Goal: Find specific page/section

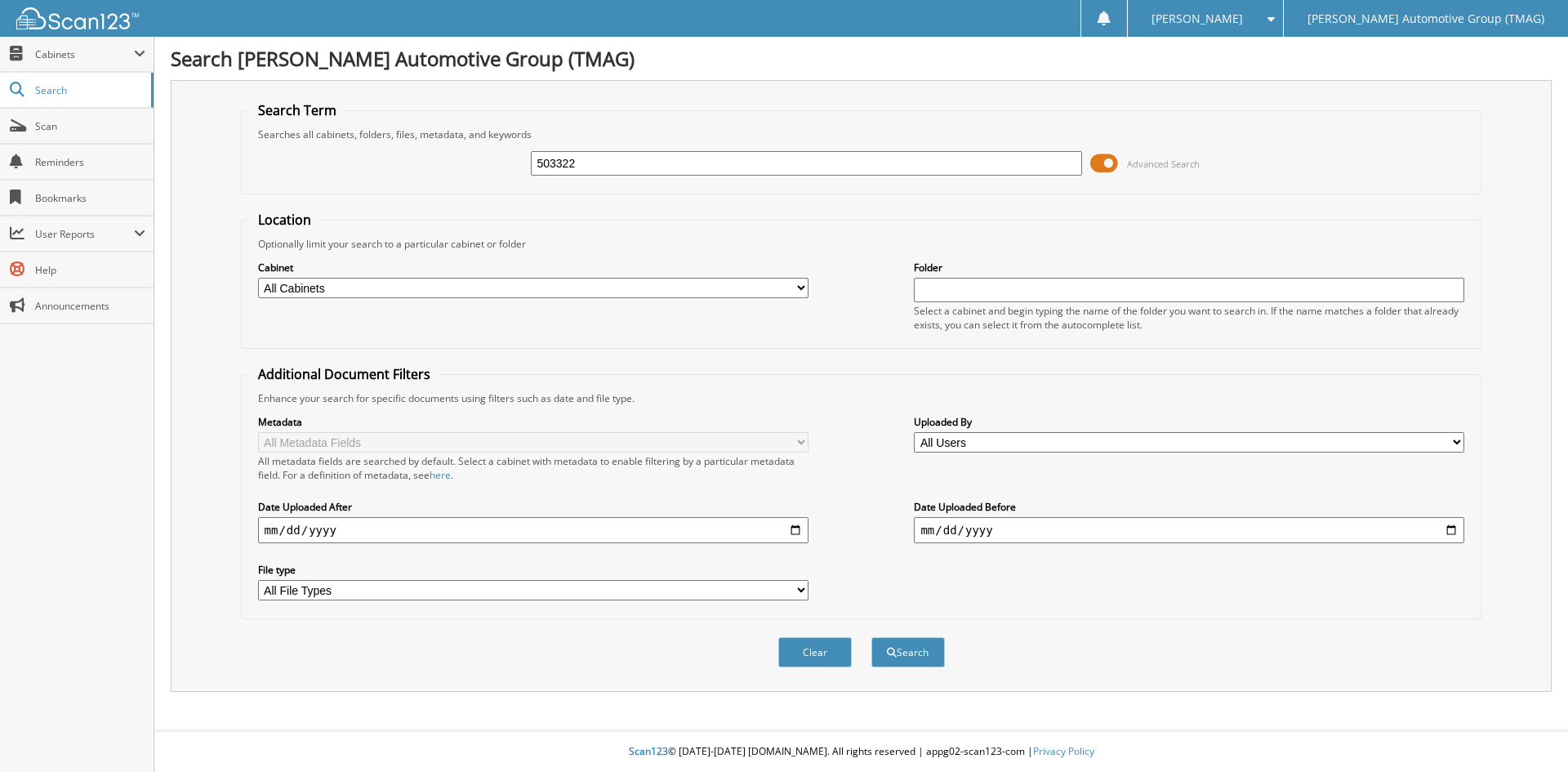
type input "503322"
click at [872, 637] on button "Search" at bounding box center [909, 652] width 74 height 31
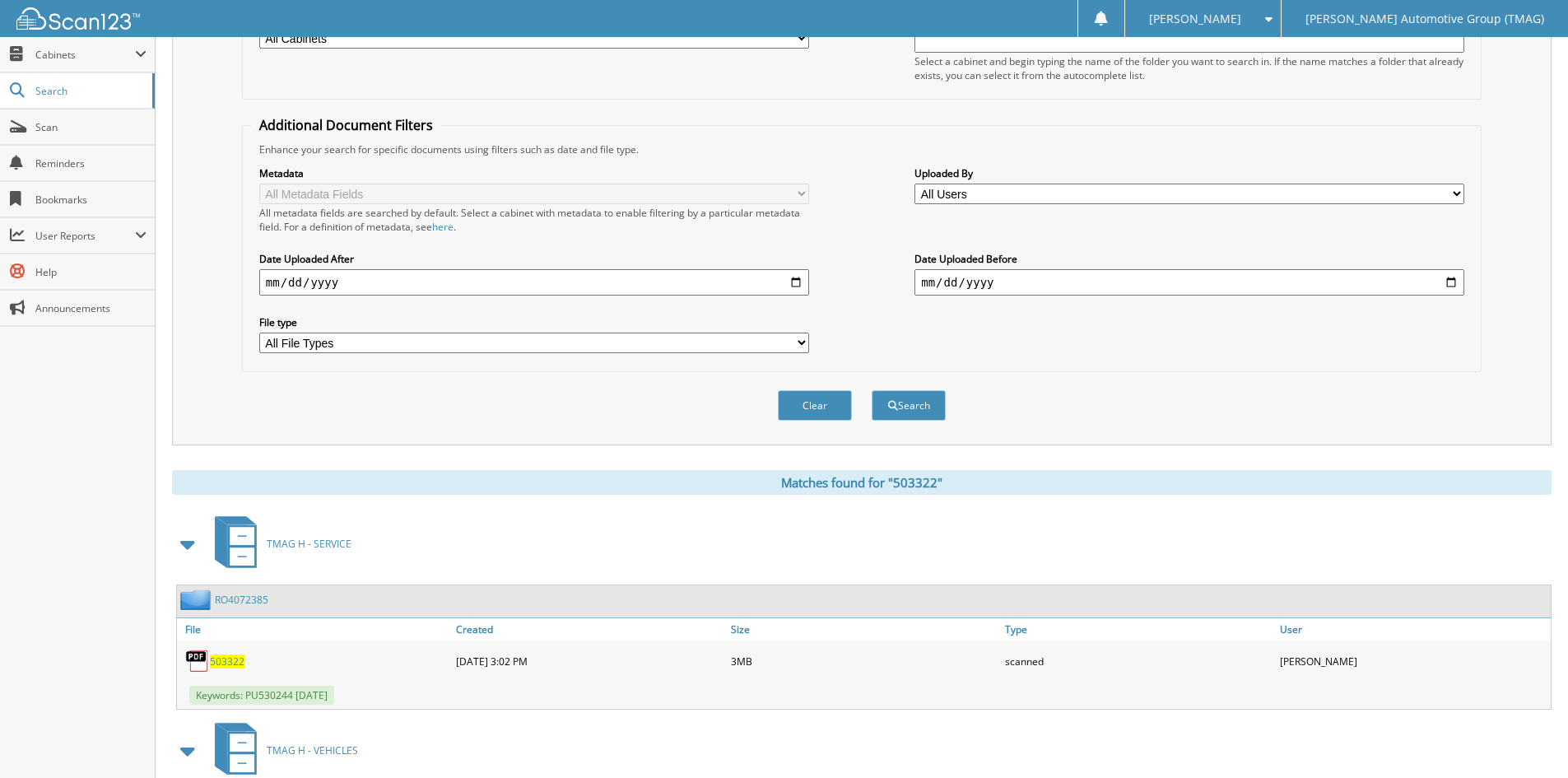
scroll to position [413, 0]
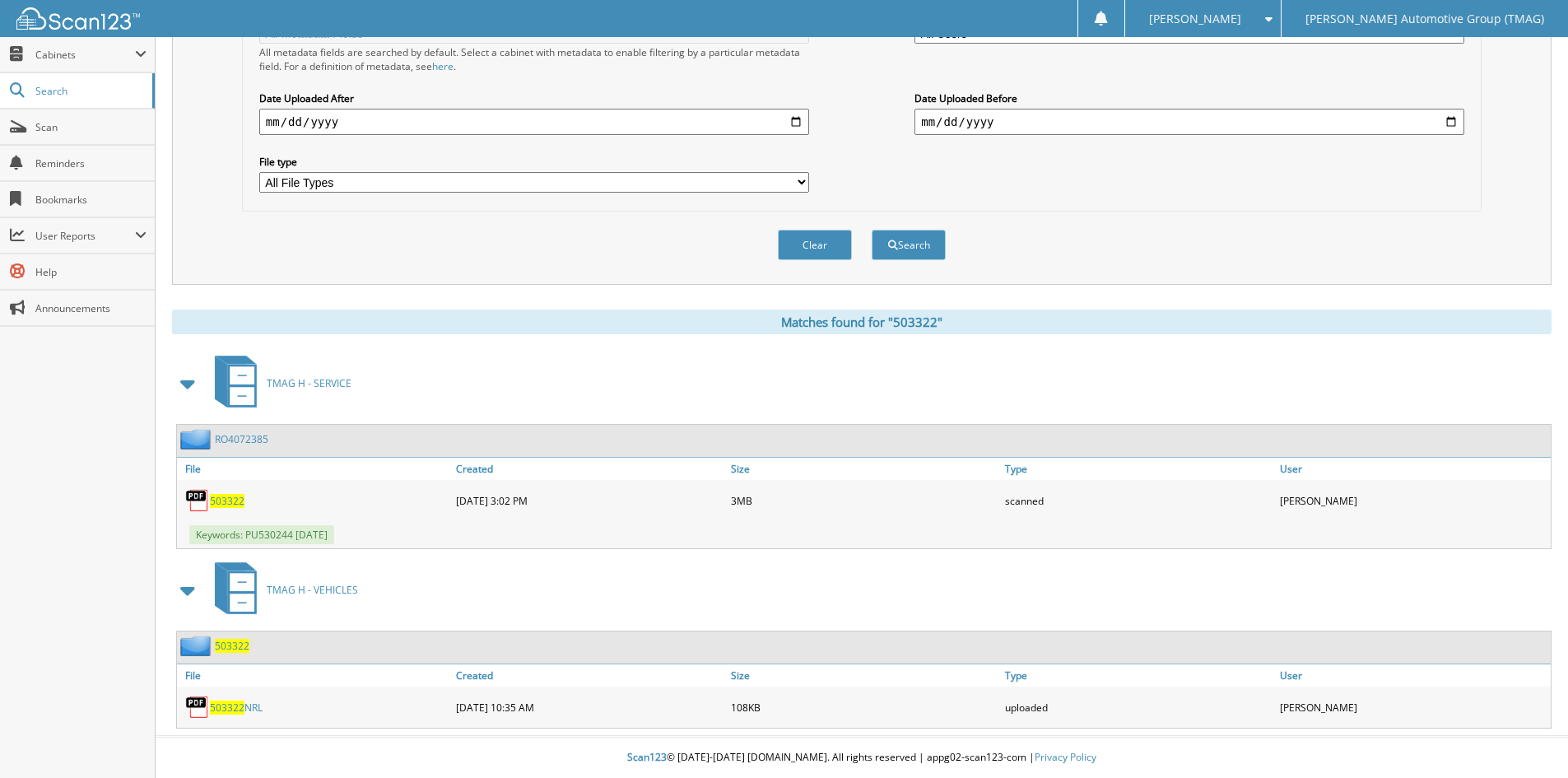
click at [225, 650] on span "503322" at bounding box center [232, 645] width 34 height 14
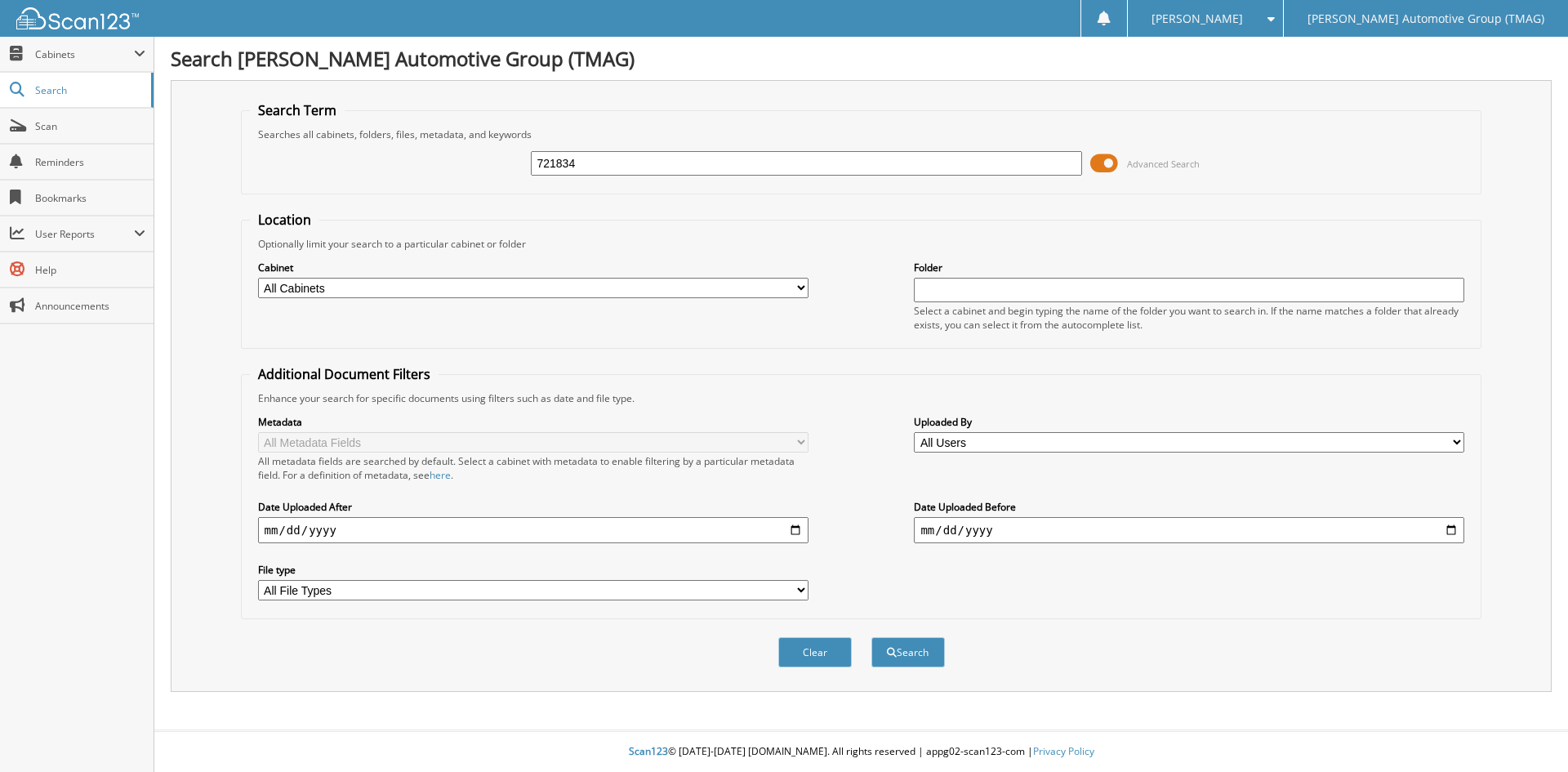
type input "721834"
click at [872, 637] on button "Search" at bounding box center [909, 652] width 74 height 31
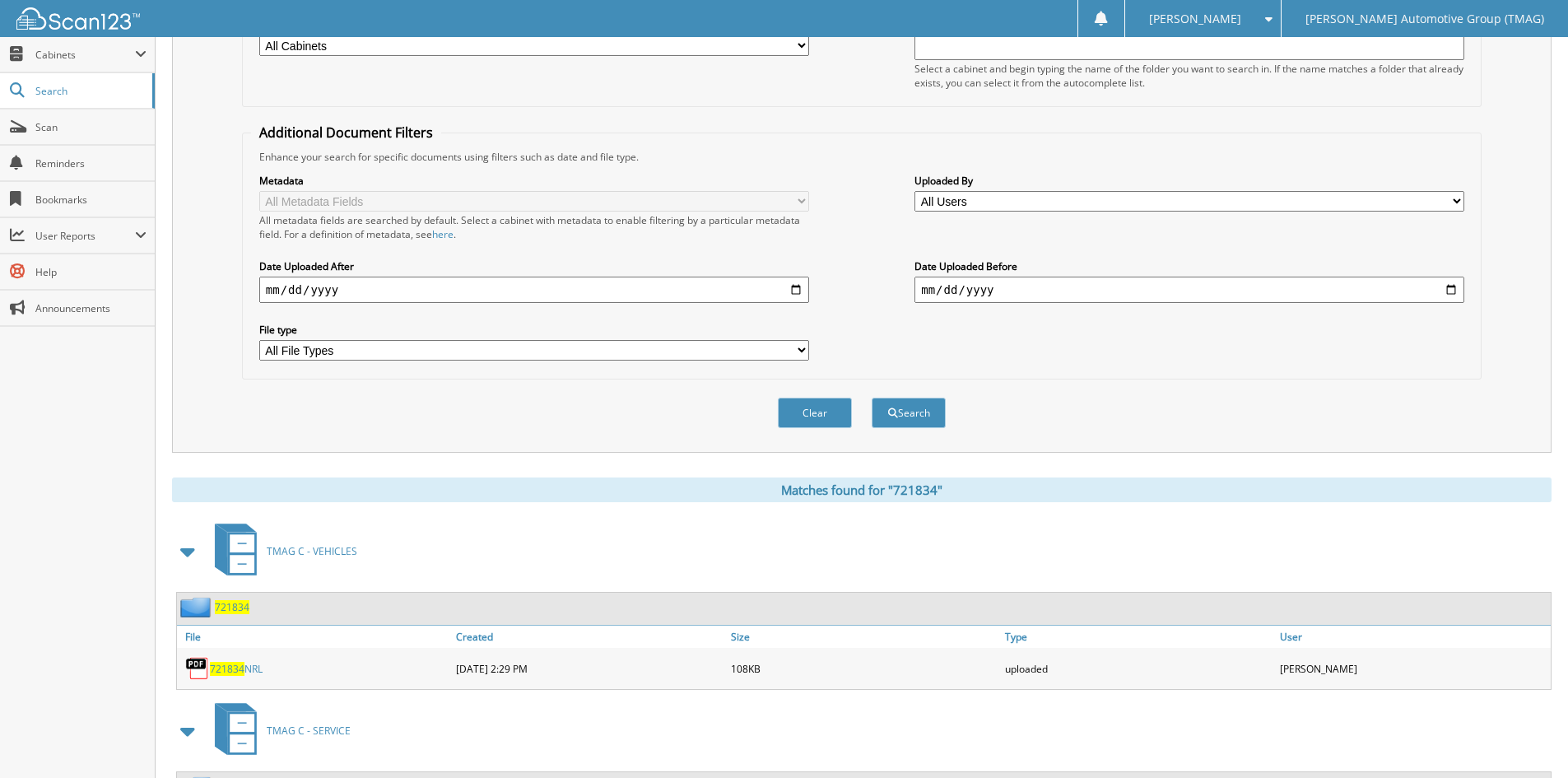
scroll to position [413, 0]
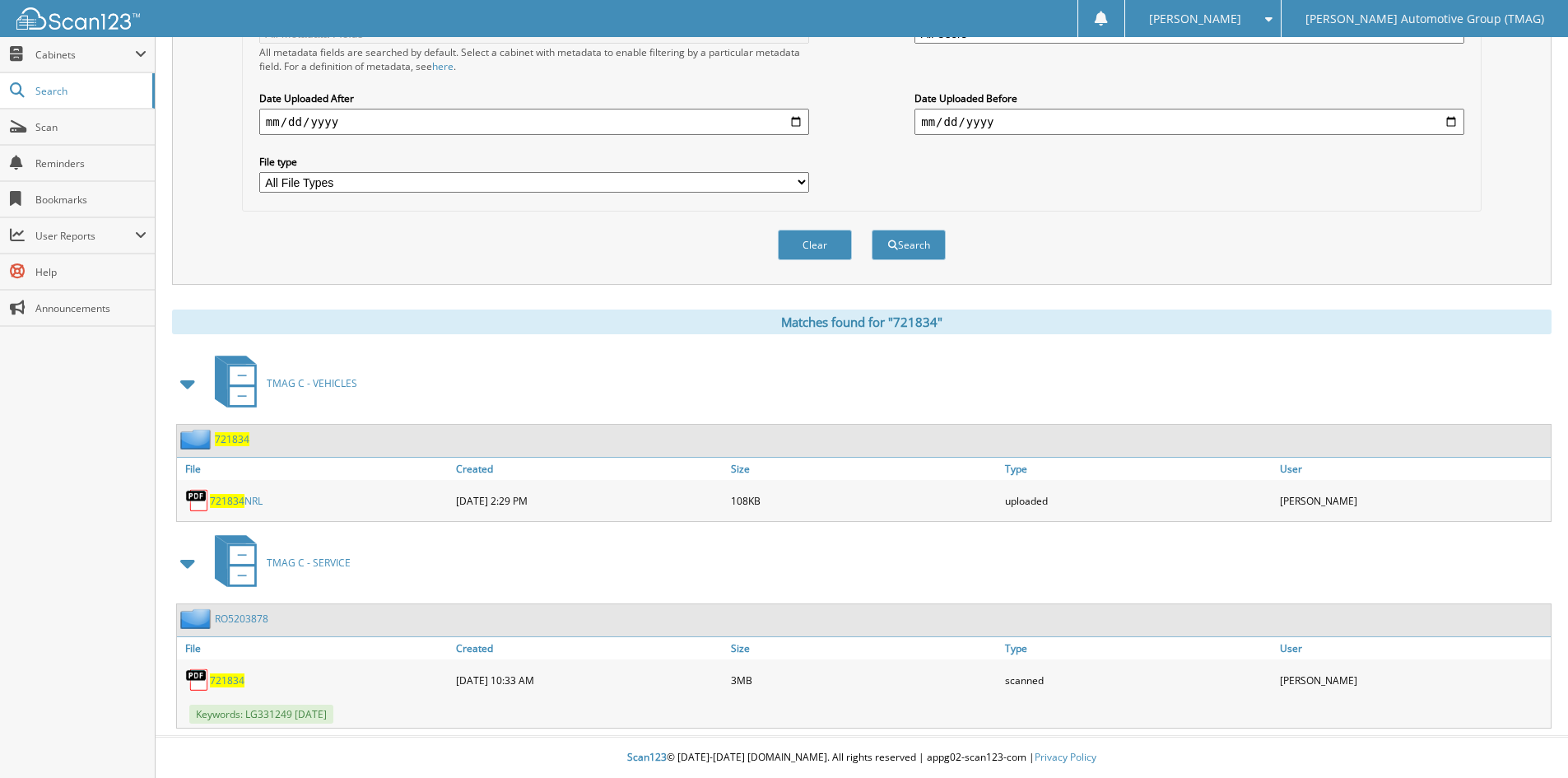
click at [227, 441] on span "721834" at bounding box center [232, 438] width 34 height 14
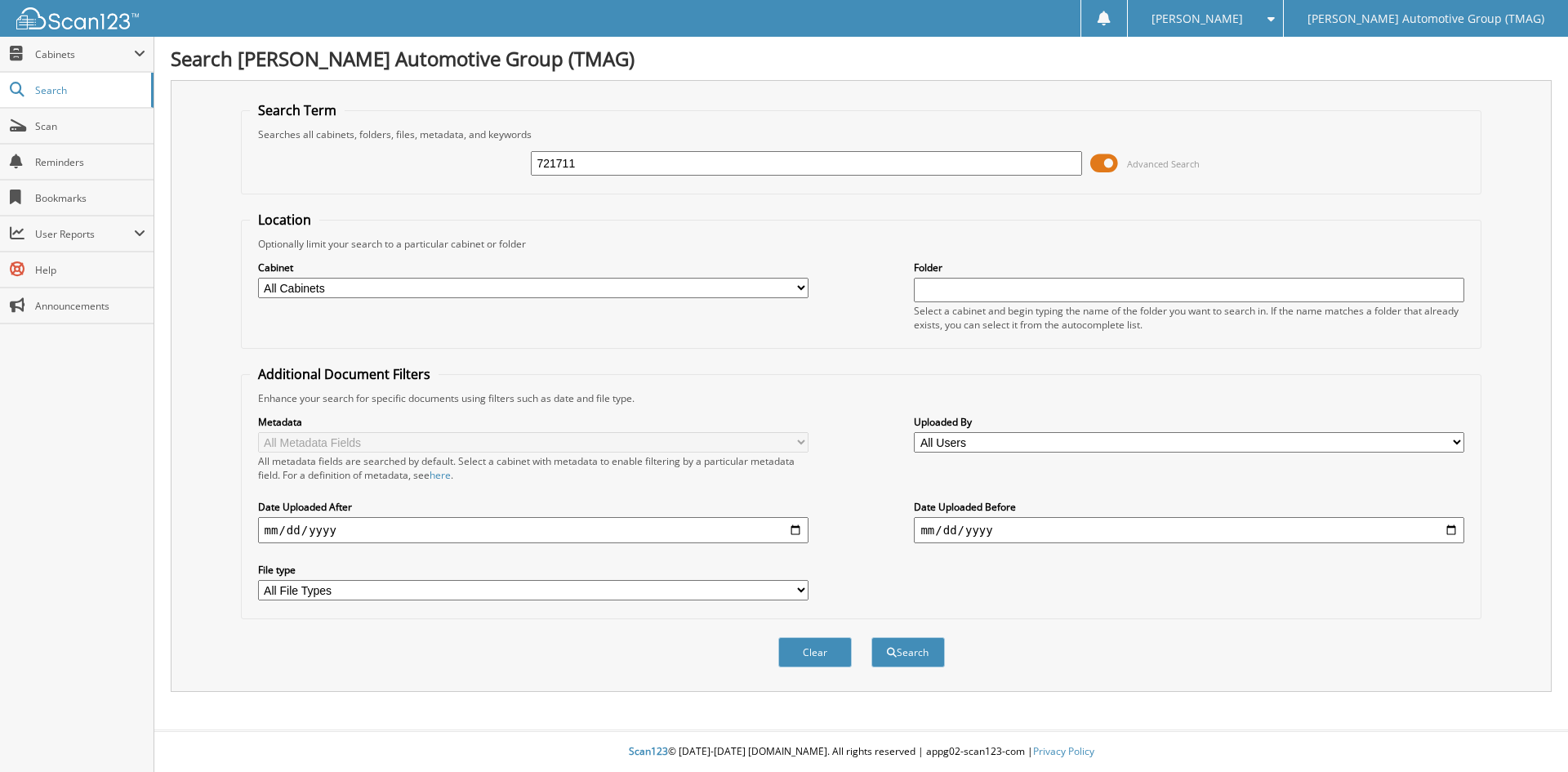
type input "721711"
click at [872, 637] on button "Search" at bounding box center [909, 652] width 74 height 31
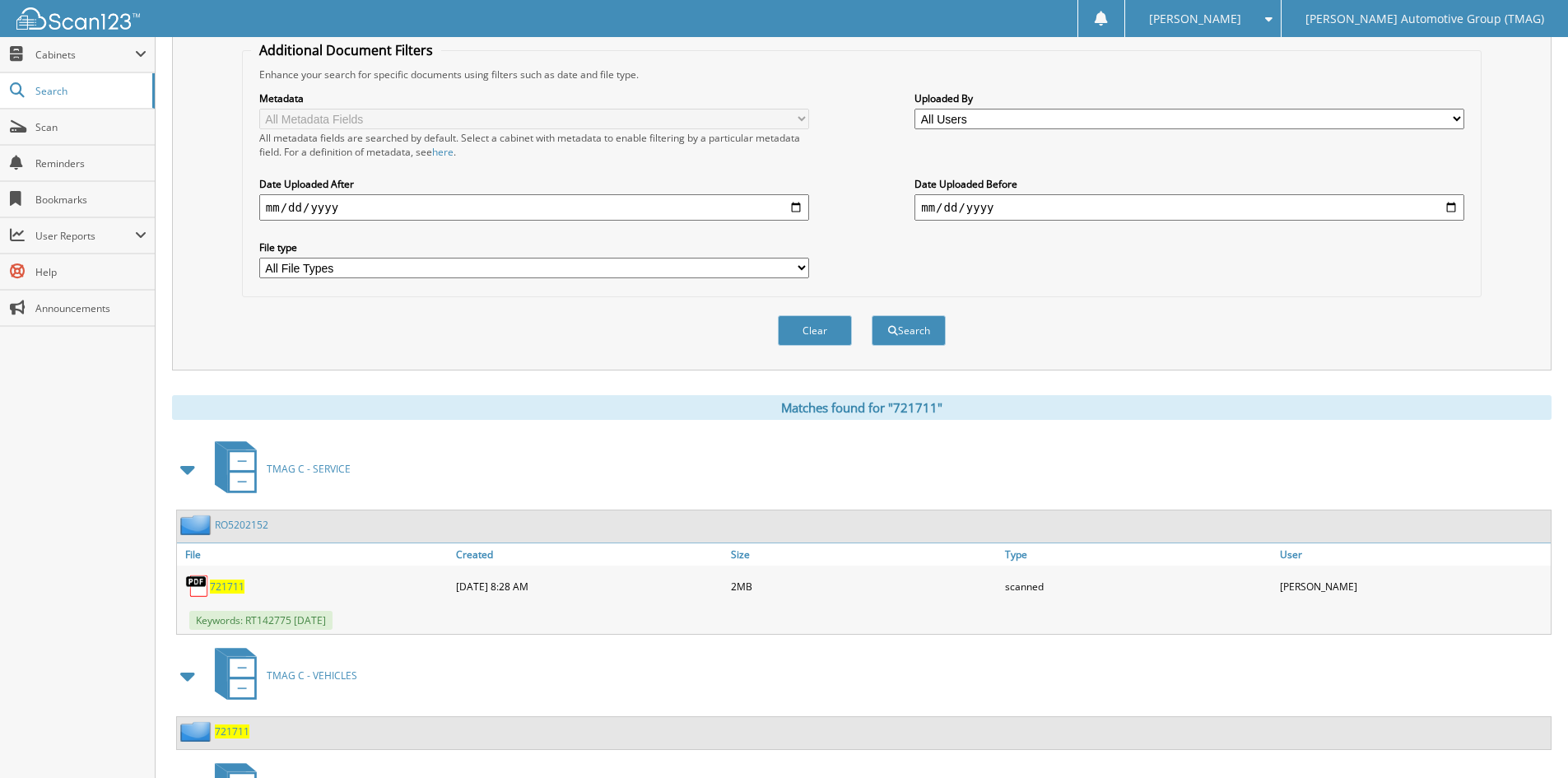
scroll to position [465, 0]
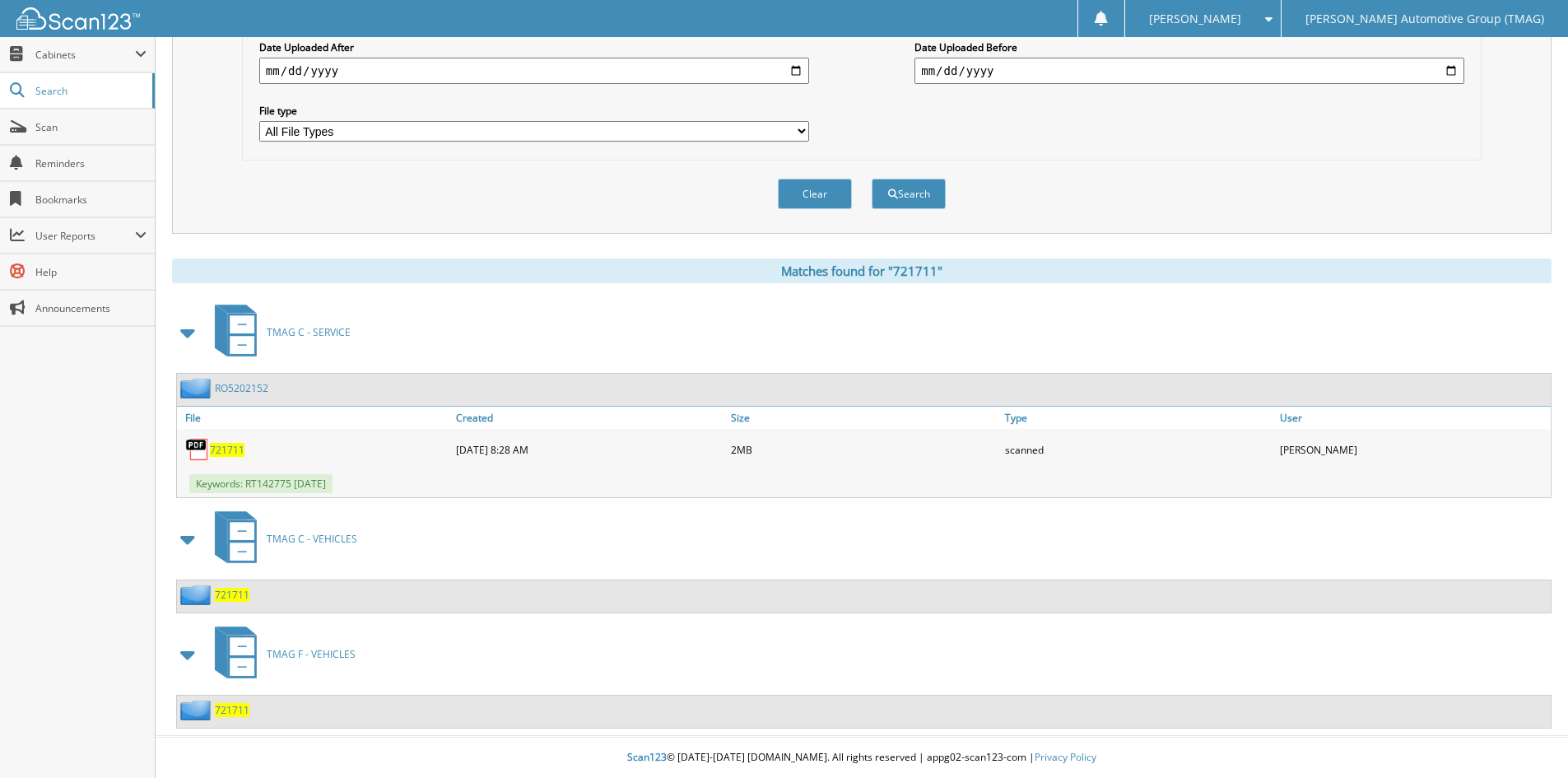
click at [228, 599] on span "721711" at bounding box center [232, 595] width 34 height 14
